Goal: Navigation & Orientation: Understand site structure

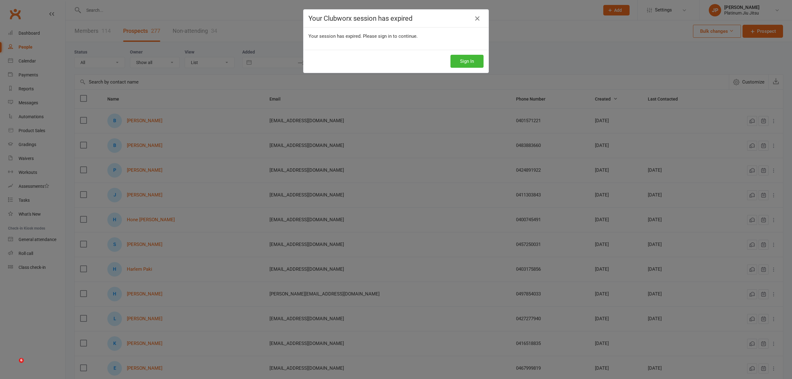
select select "100"
click at [460, 59] on button "Sign In" at bounding box center [466, 61] width 33 height 13
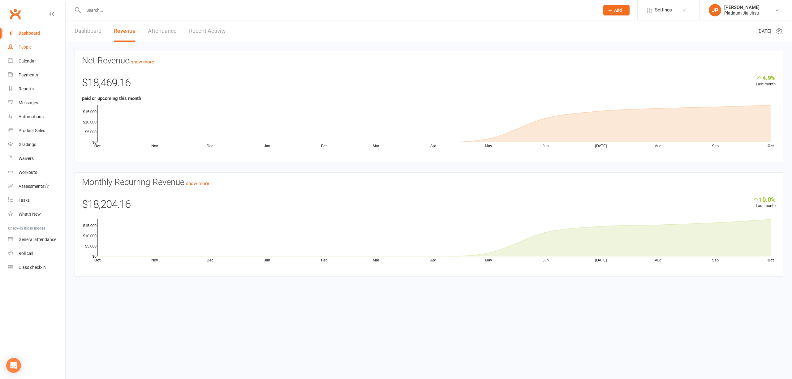
click at [21, 44] on link "People" at bounding box center [36, 47] width 57 height 14
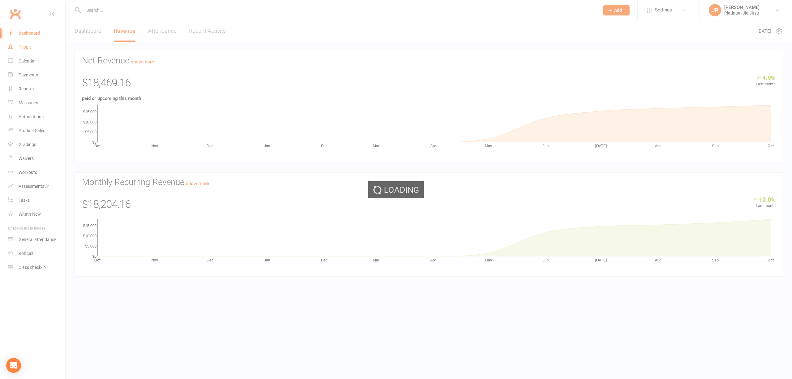
select select "100"
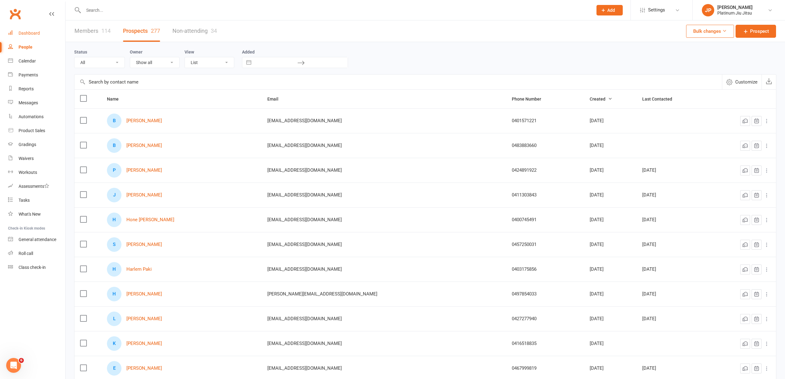
click at [27, 26] on link "Dashboard" at bounding box center [36, 33] width 57 height 14
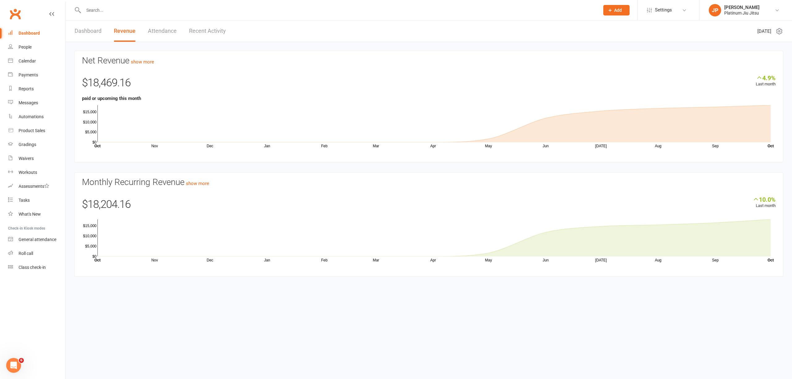
click at [90, 33] on link "Dashboard" at bounding box center [88, 30] width 27 height 21
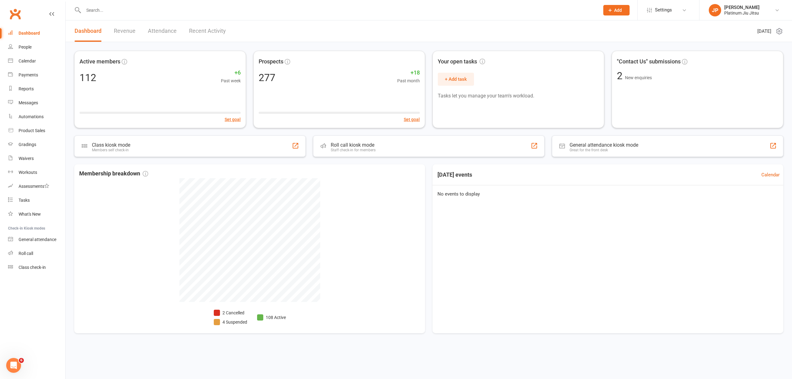
click at [119, 31] on link "Revenue" at bounding box center [125, 30] width 22 height 21
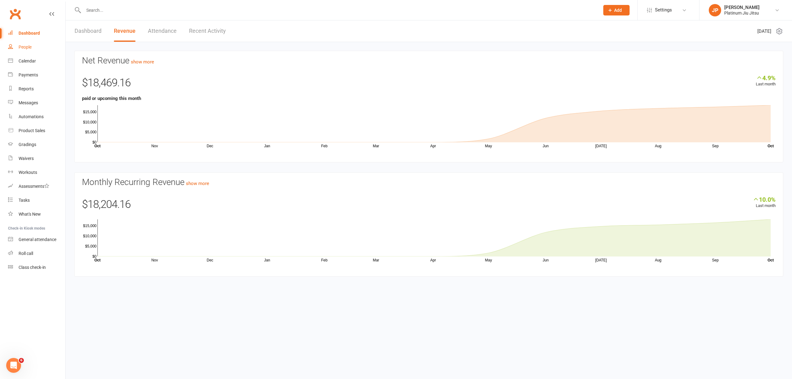
click at [26, 47] on div "People" at bounding box center [25, 47] width 13 height 5
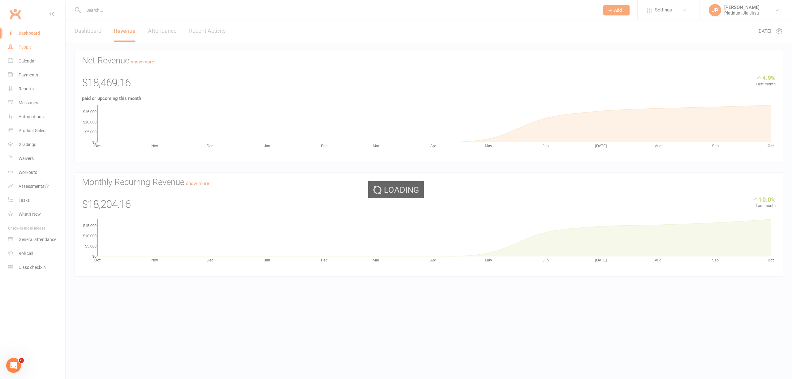
select select "100"
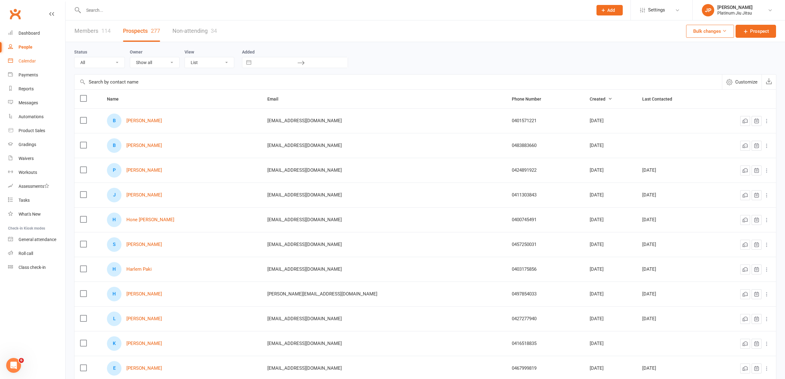
click at [25, 63] on link "Calendar" at bounding box center [36, 61] width 57 height 14
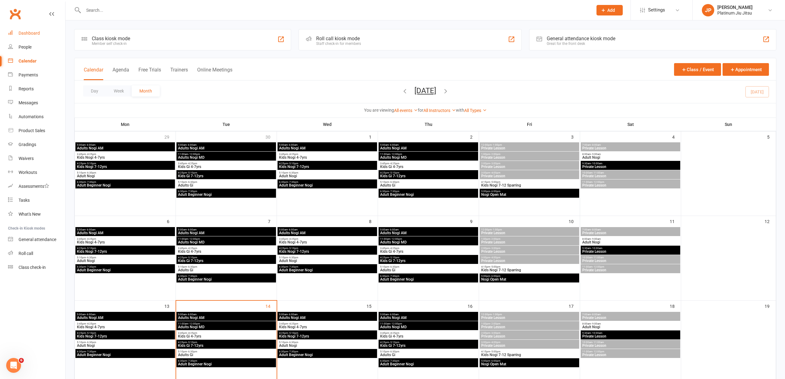
click at [36, 33] on div "Dashboard" at bounding box center [29, 33] width 21 height 5
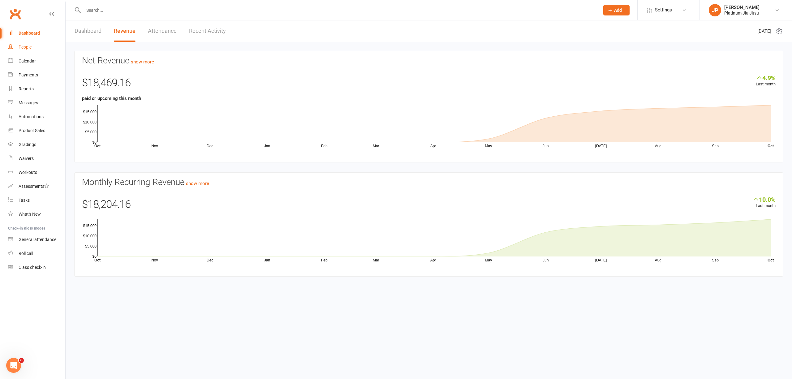
click at [20, 50] on link "People" at bounding box center [36, 47] width 57 height 14
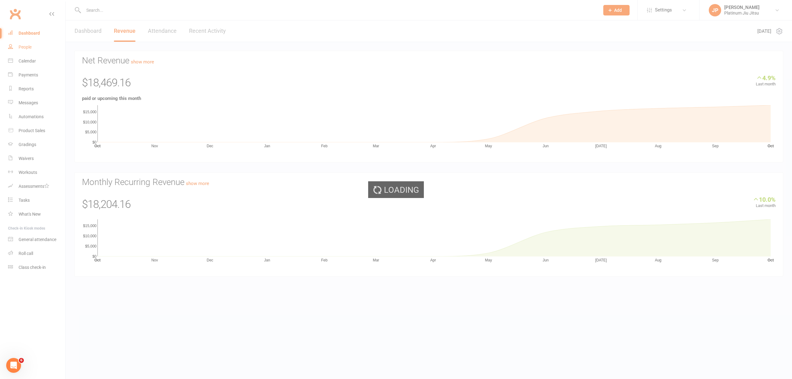
select select "100"
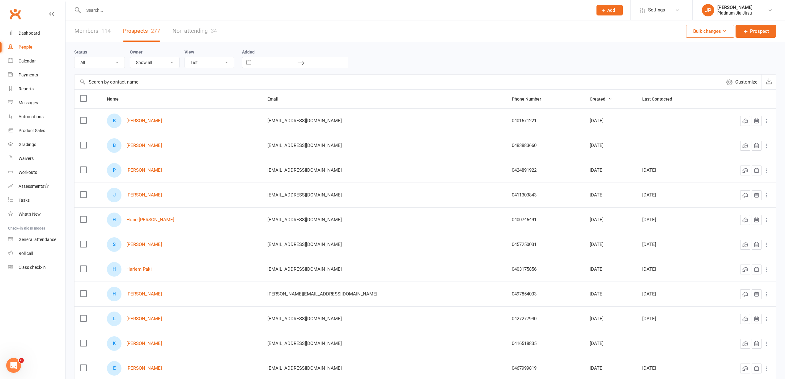
click at [94, 34] on link "Members 114" at bounding box center [93, 30] width 36 height 21
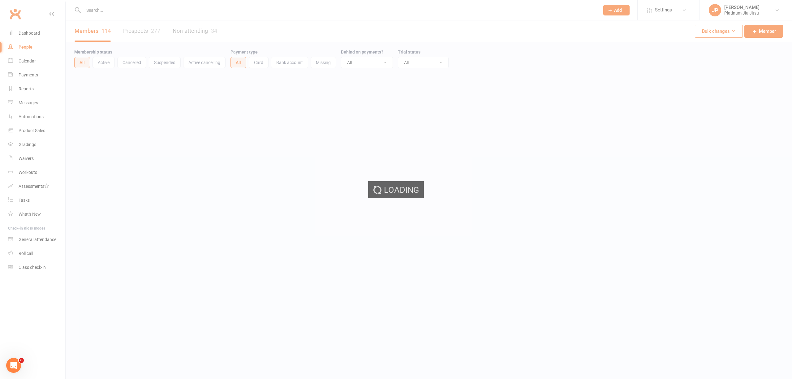
select select "100"
